Goal: Information Seeking & Learning: Learn about a topic

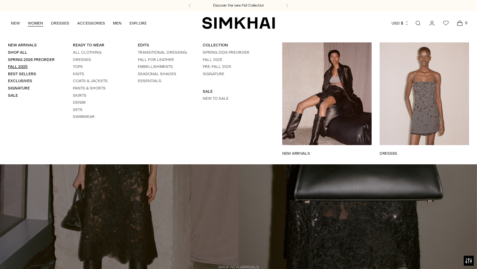
click at [23, 66] on link "Fall 2025" at bounding box center [18, 66] width 20 height 5
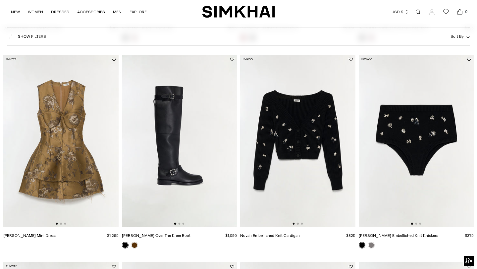
scroll to position [248, 0]
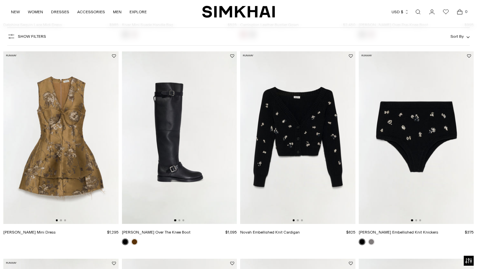
click at [298, 221] on div at bounding box center [297, 220] width 10 height 2
click at [297, 220] on button "Go to slide 2" at bounding box center [298, 220] width 2 height 2
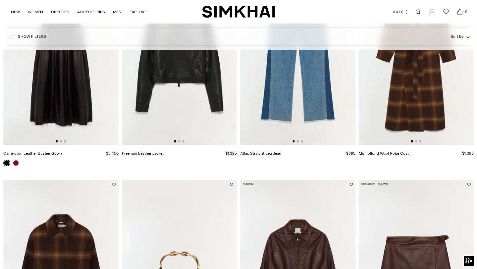
scroll to position [832, 0]
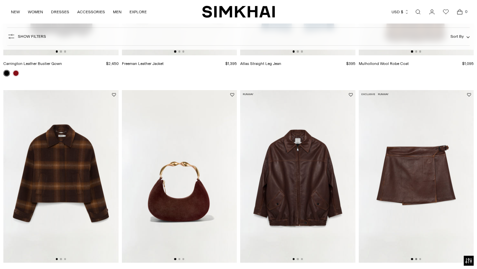
click at [416, 259] on button "Go to slide 2" at bounding box center [416, 259] width 2 height 2
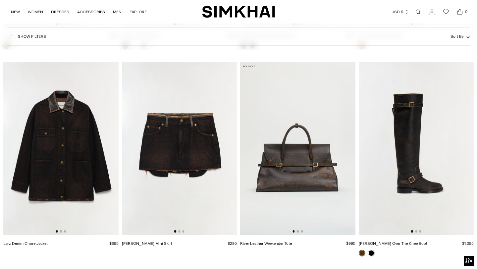
scroll to position [1275, 0]
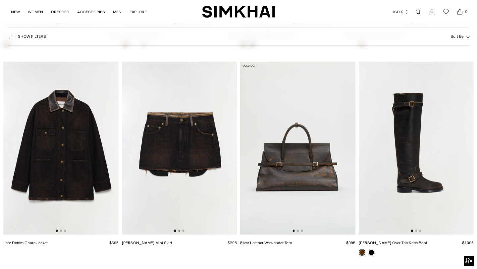
click at [180, 231] on button "Go to slide 2" at bounding box center [179, 231] width 2 height 2
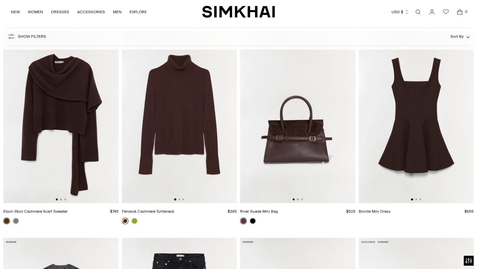
scroll to position [1931, 0]
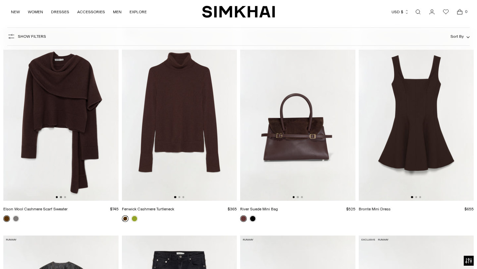
click at [62, 197] on button "Go to slide 2" at bounding box center [61, 197] width 2 height 2
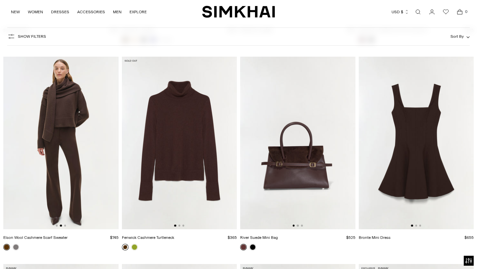
scroll to position [1906, 0]
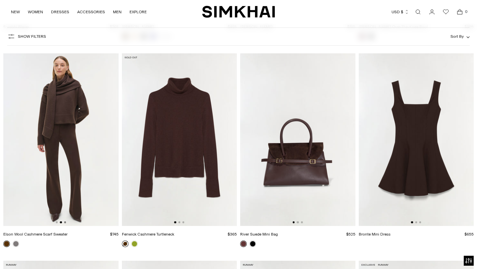
click at [65, 223] on button "Go to slide 3" at bounding box center [65, 222] width 2 height 2
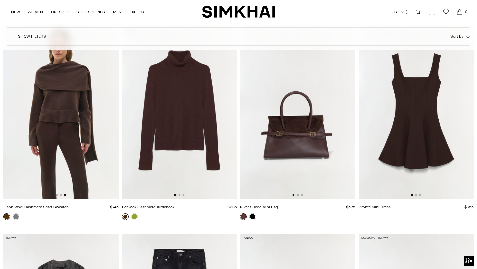
scroll to position [1933, 0]
click at [298, 196] on img at bounding box center [297, 112] width 115 height 173
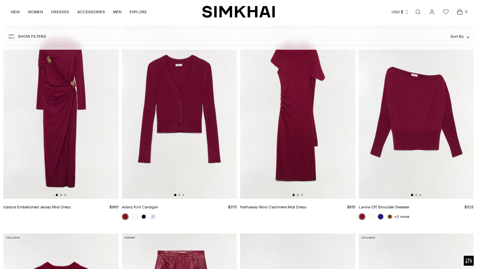
scroll to position [2930, 0]
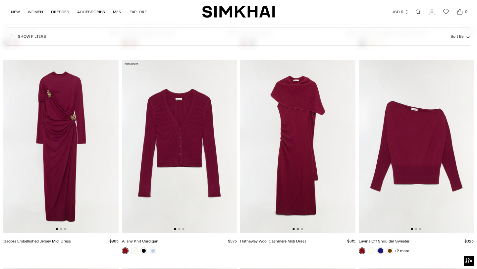
click at [297, 230] on button "Go to slide 2" at bounding box center [298, 229] width 2 height 2
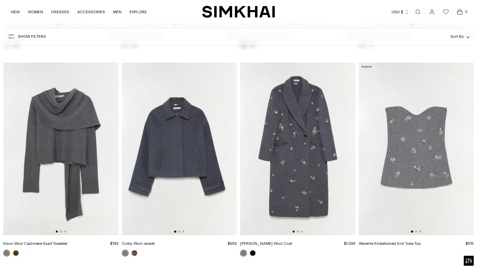
scroll to position [3557, 0]
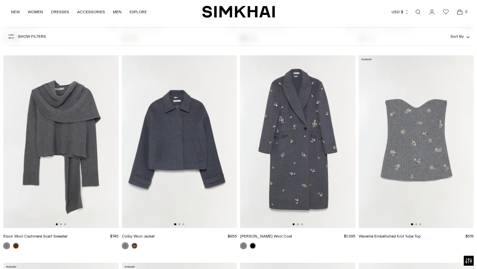
click at [180, 224] on div at bounding box center [179, 224] width 10 height 2
click at [180, 225] on button "Go to slide 2" at bounding box center [179, 224] width 2 height 2
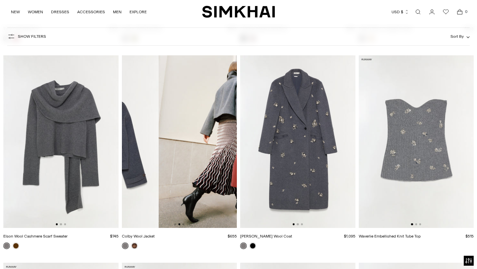
scroll to position [0, 115]
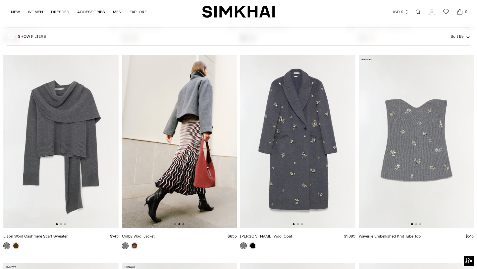
click at [184, 225] on button "Go to slide 3" at bounding box center [183, 224] width 2 height 2
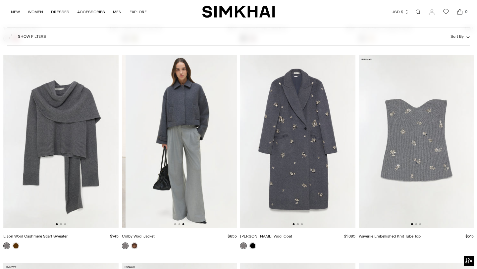
scroll to position [0, 230]
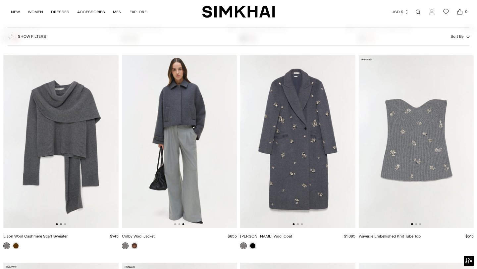
click at [61, 225] on button "Go to slide 2" at bounding box center [61, 224] width 2 height 2
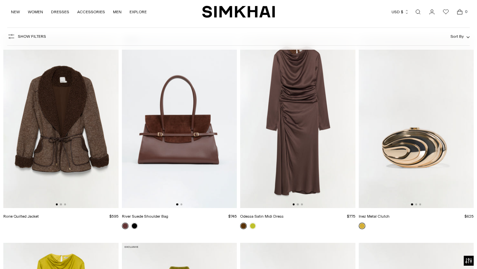
scroll to position [4406, 0]
click at [61, 205] on button "Go to slide 2" at bounding box center [61, 205] width 2 height 2
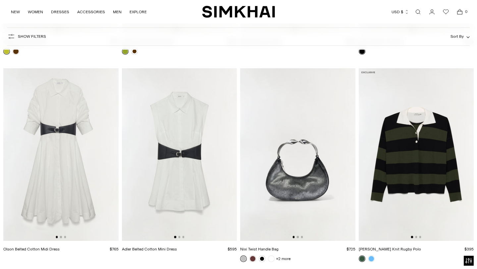
scroll to position [4786, 0]
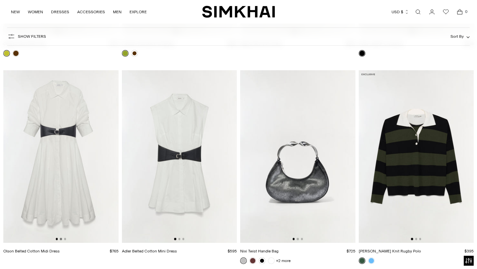
click at [62, 239] on button "Go to slide 2" at bounding box center [61, 239] width 2 height 2
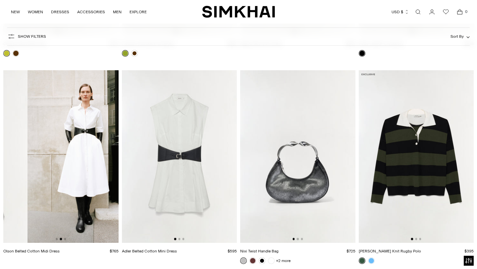
scroll to position [0, 115]
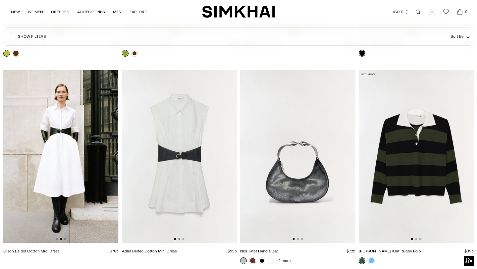
click at [179, 239] on button "Go to slide 2" at bounding box center [179, 239] width 2 height 2
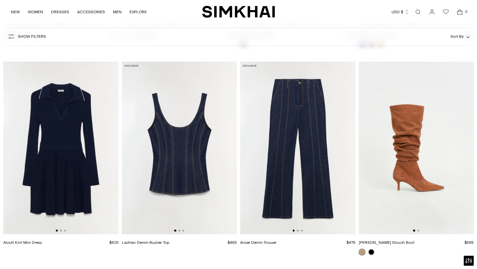
scroll to position [6043, 0]
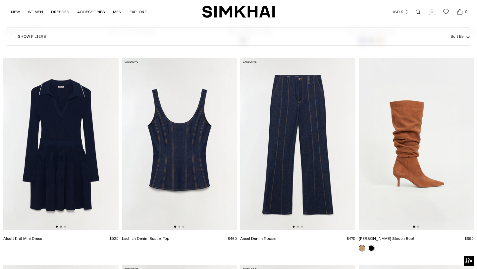
click at [61, 227] on button "Go to slide 2" at bounding box center [61, 227] width 2 height 2
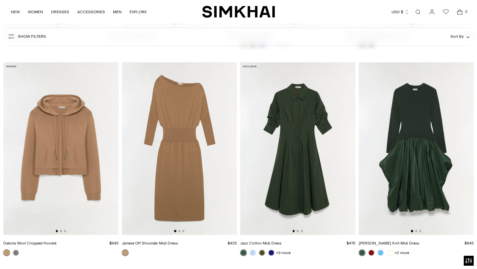
scroll to position [6454, 0]
click at [179, 231] on button "Go to slide 2" at bounding box center [179, 231] width 2 height 2
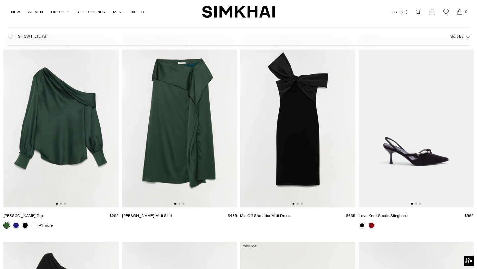
scroll to position [6691, 0]
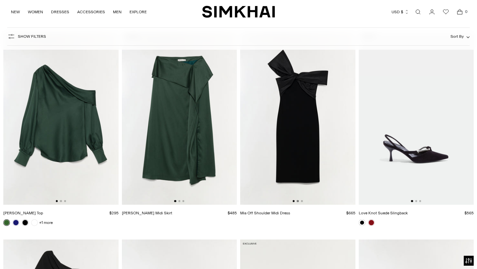
click at [298, 201] on button "Go to slide 2" at bounding box center [298, 201] width 2 height 2
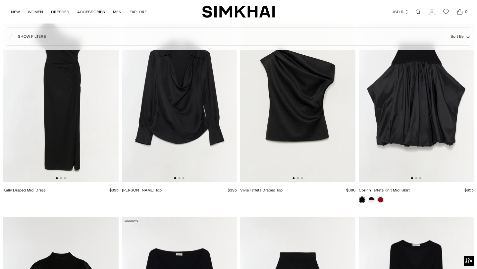
scroll to position [6923, 0]
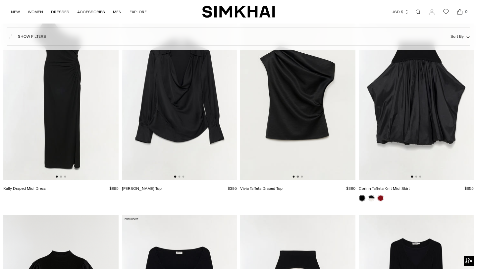
click at [298, 177] on button "Go to slide 2" at bounding box center [298, 177] width 2 height 2
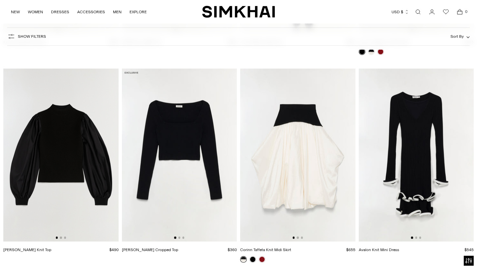
scroll to position [7073, 0]
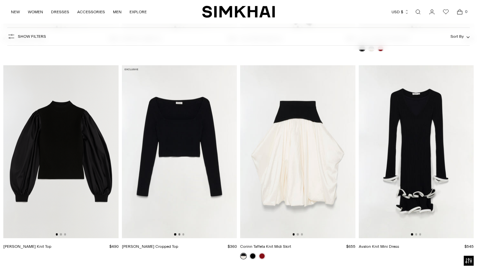
click at [178, 235] on button "Go to slide 2" at bounding box center [179, 234] width 2 height 2
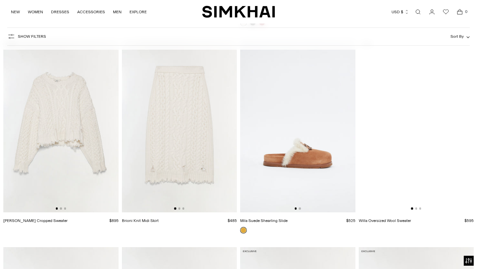
scroll to position [7312, 0]
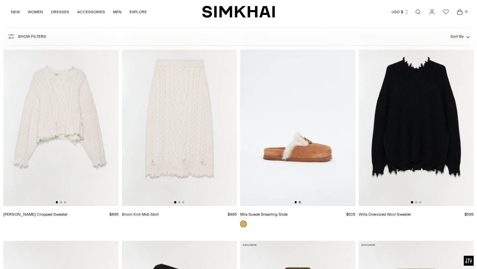
click at [300, 202] on button "Go to slide 2" at bounding box center [300, 202] width 2 height 2
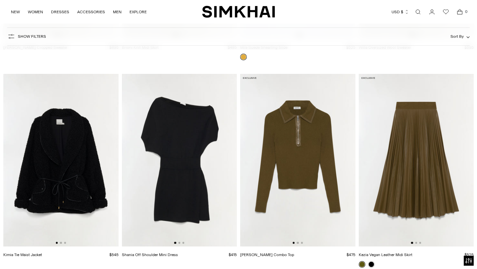
scroll to position [7507, 0]
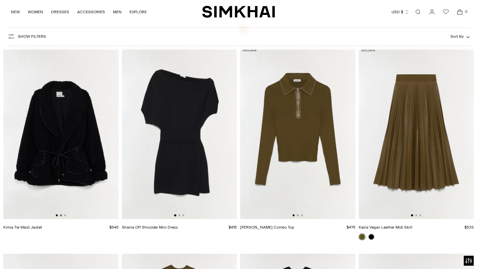
click at [61, 215] on button "Go to slide 2" at bounding box center [61, 215] width 2 height 2
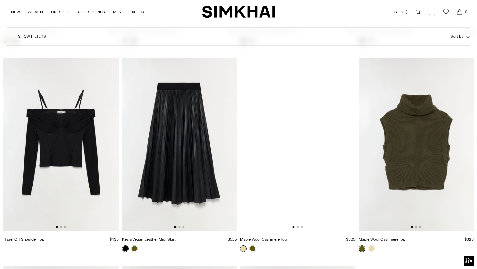
scroll to position [7912, 0]
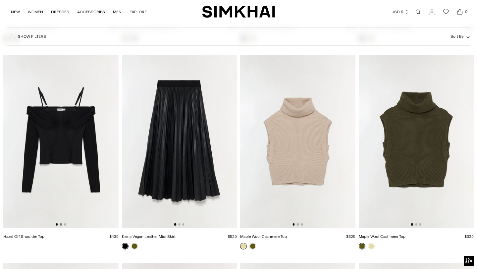
click at [61, 224] on button "Go to slide 2" at bounding box center [61, 224] width 2 height 2
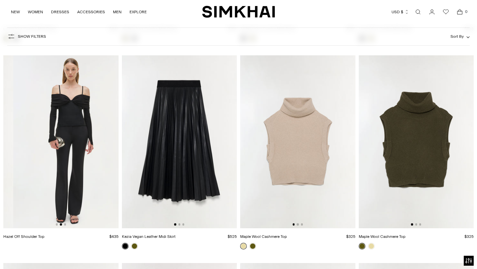
scroll to position [0, 115]
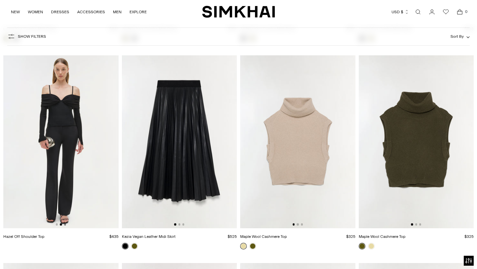
click at [65, 225] on button "Go to slide 3" at bounding box center [65, 224] width 2 height 2
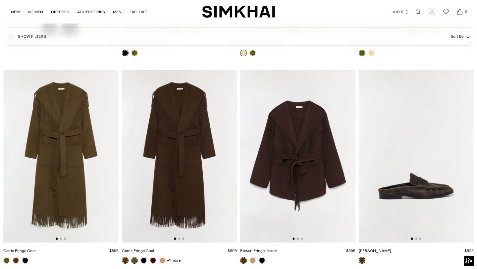
scroll to position [8109, 0]
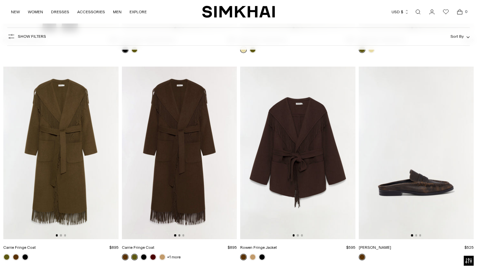
click at [180, 235] on button "Go to slide 2" at bounding box center [179, 235] width 2 height 2
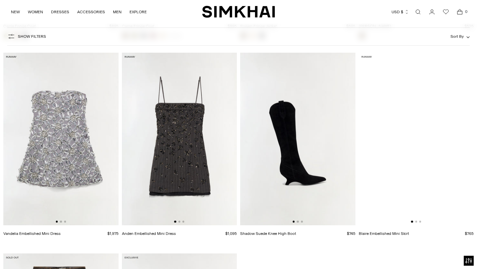
scroll to position [8334, 0]
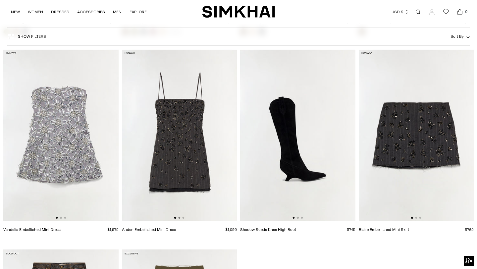
click at [179, 217] on button "Go to slide 2" at bounding box center [179, 218] width 2 height 2
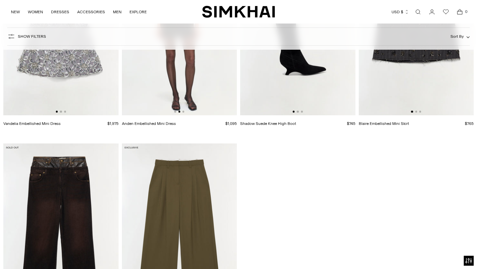
scroll to position [8283, 0]
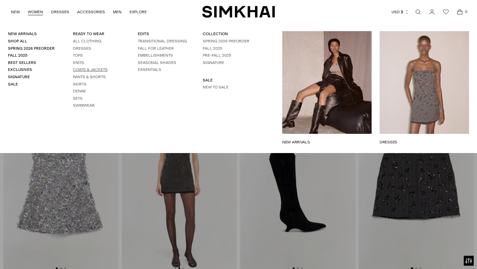
click at [84, 70] on link "Coats & Jackets" at bounding box center [90, 69] width 35 height 5
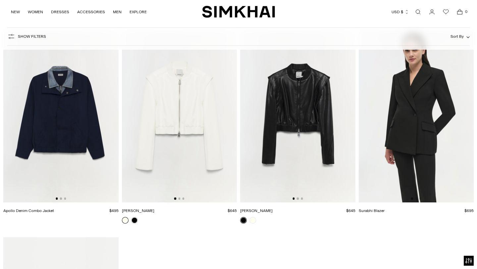
scroll to position [1300, 0]
click at [180, 199] on button "Go to slide 2" at bounding box center [179, 199] width 2 height 2
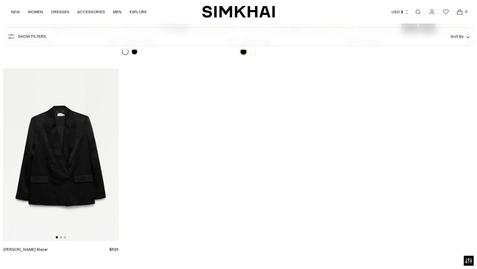
scroll to position [1472, 0]
